Goal: Task Accomplishment & Management: Use online tool/utility

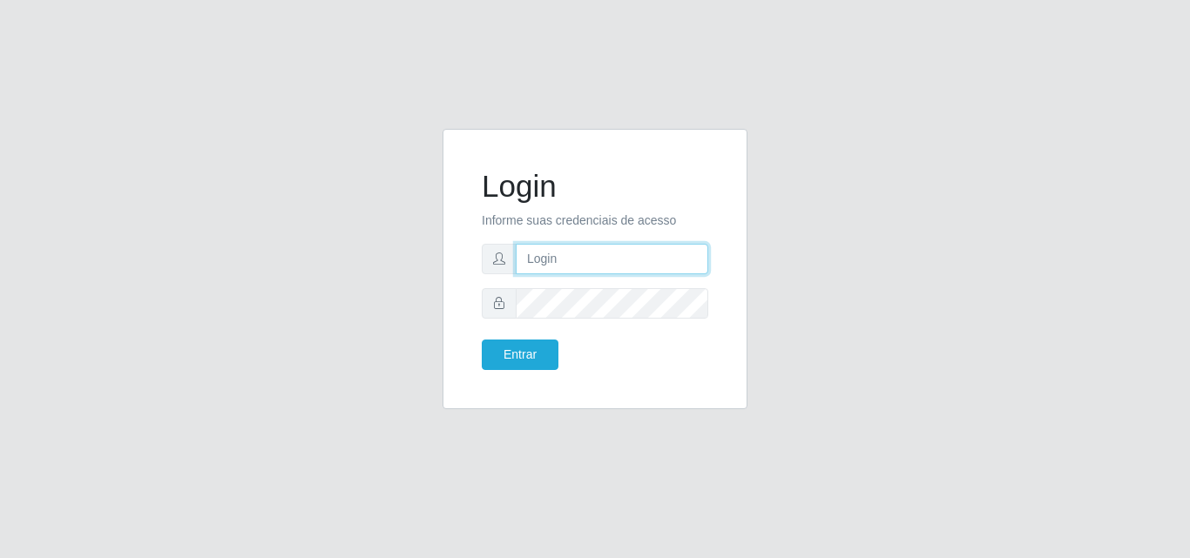
click at [610, 254] on input "text" at bounding box center [612, 259] width 192 height 30
type input "vitoria@saullus"
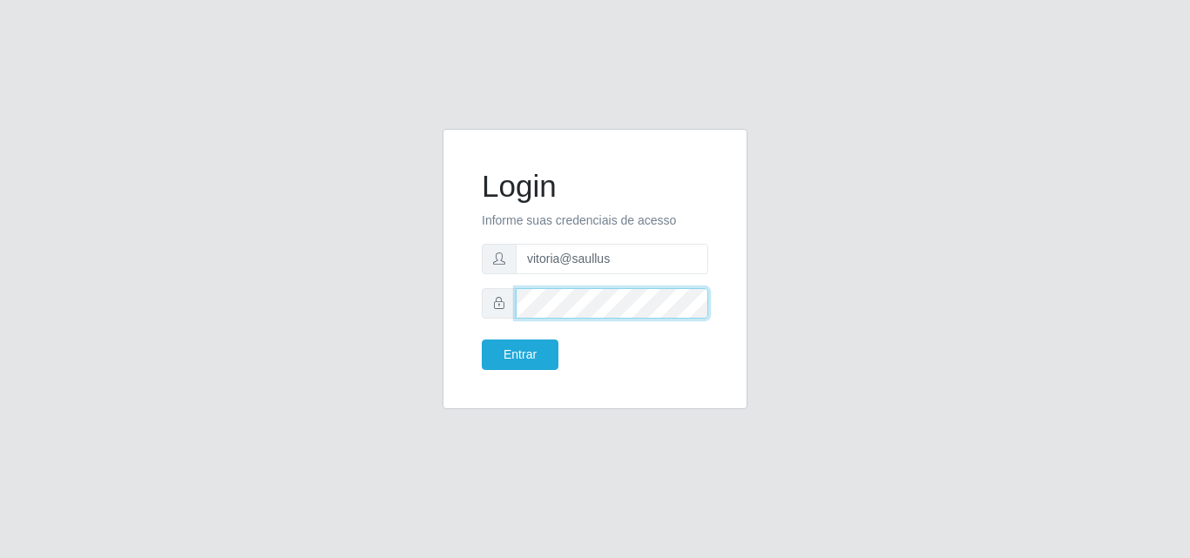
click at [482, 340] on button "Entrar" at bounding box center [520, 355] width 77 height 30
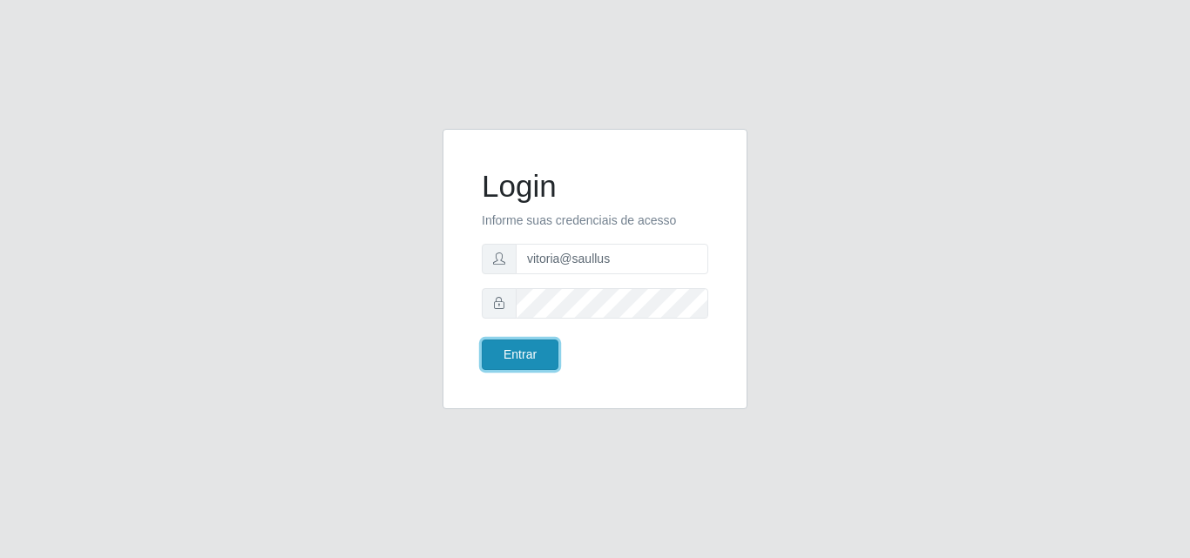
click at [545, 343] on button "Entrar" at bounding box center [520, 355] width 77 height 30
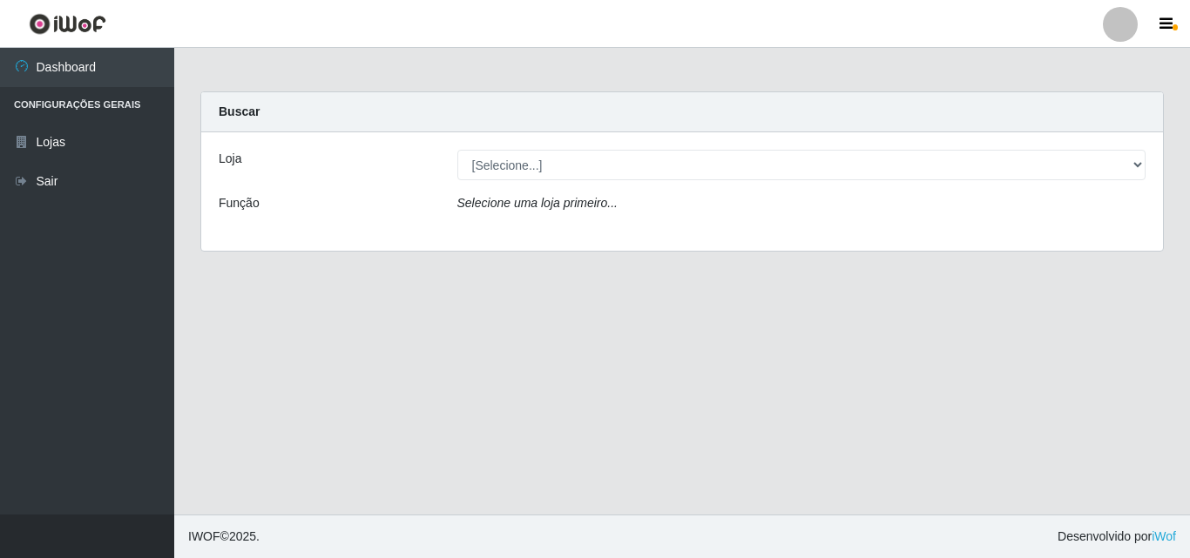
click at [570, 181] on div "Loja [Selecione...] Saullus Supermercados Função Selecione uma loja primeiro..." at bounding box center [681, 191] width 961 height 118
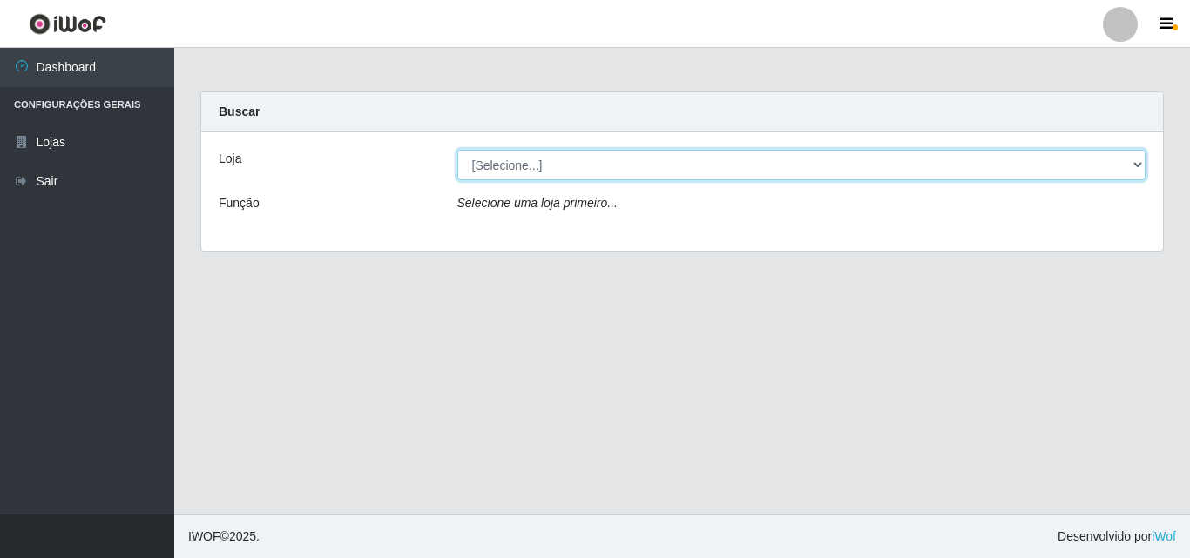
click at [571, 173] on select "[Selecione...] Saullus Supermercados" at bounding box center [801, 165] width 689 height 30
select select "423"
click at [457, 150] on select "[Selecione...] Saullus Supermercados" at bounding box center [801, 165] width 689 height 30
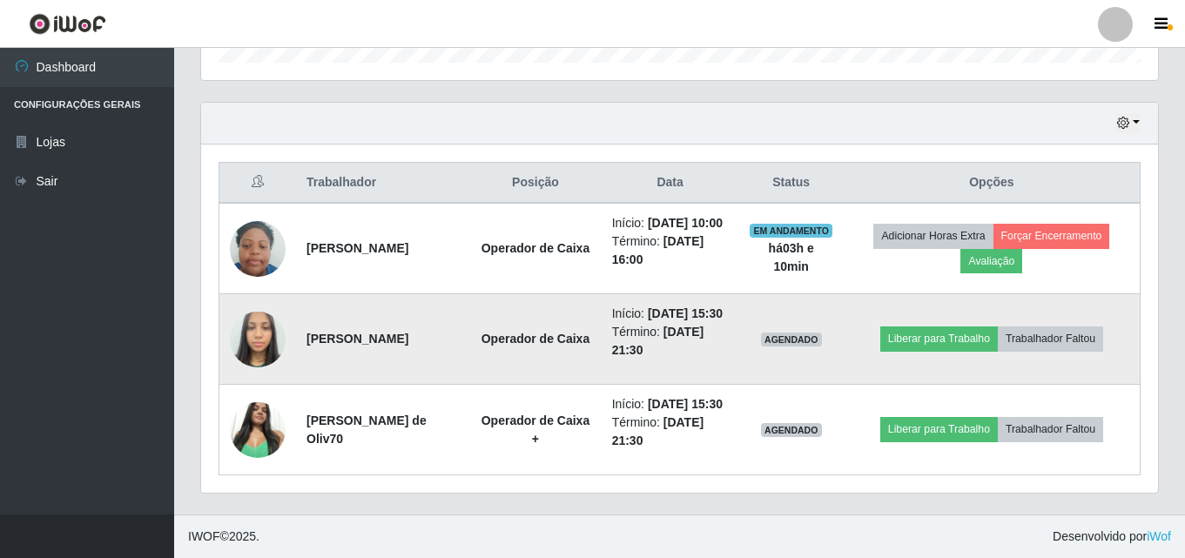
scroll to position [610, 0]
